Goal: Task Accomplishment & Management: Manage account settings

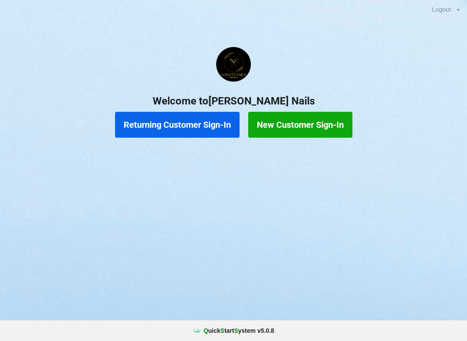
click at [183, 126] on button "Returning Customer Sign-In" at bounding box center [177, 125] width 124 height 26
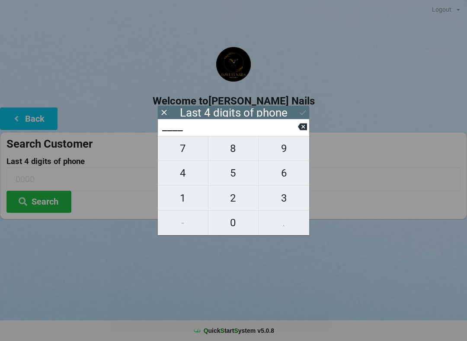
click at [240, 205] on span "2" at bounding box center [233, 198] width 50 height 18
type input "2___"
click at [186, 198] on span "1" at bounding box center [183, 198] width 50 height 18
type input "21__"
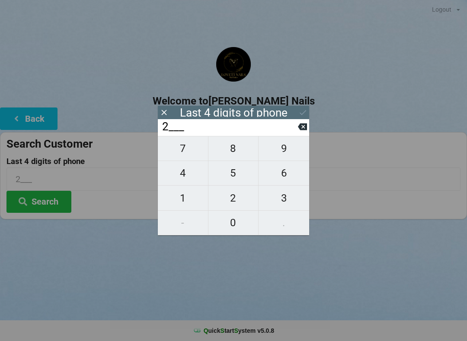
type input "21__"
click at [235, 200] on span "2" at bounding box center [233, 198] width 50 height 18
type input "212_"
click at [236, 148] on span "8" at bounding box center [233, 149] width 50 height 18
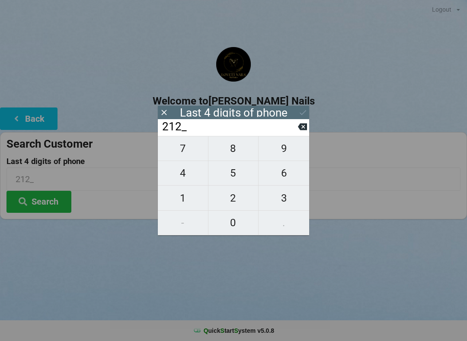
type input "2128"
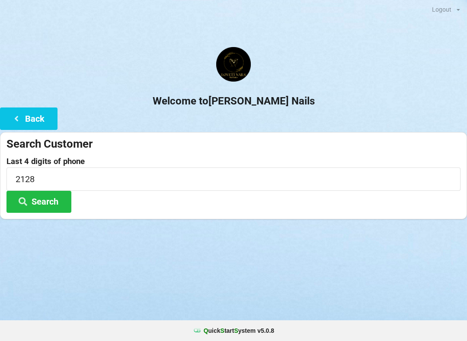
click at [306, 104] on h2 "Welcome to [PERSON_NAME] Nails" at bounding box center [233, 101] width 467 height 13
click at [58, 202] on button "Search" at bounding box center [38, 202] width 65 height 22
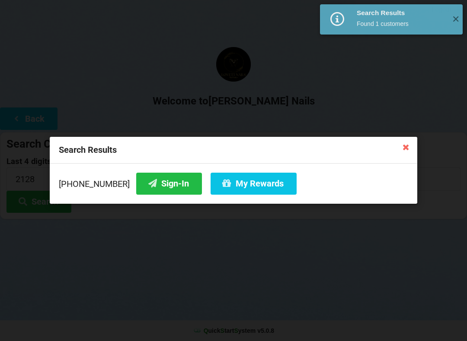
click at [234, 190] on button "My Rewards" at bounding box center [253, 184] width 86 height 22
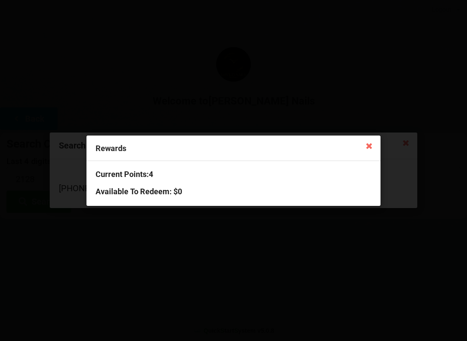
click at [369, 146] on icon at bounding box center [369, 146] width 14 height 14
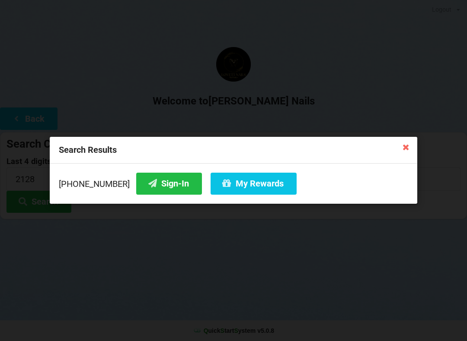
click at [411, 144] on icon at bounding box center [406, 147] width 14 height 14
